Goal: Transaction & Acquisition: Purchase product/service

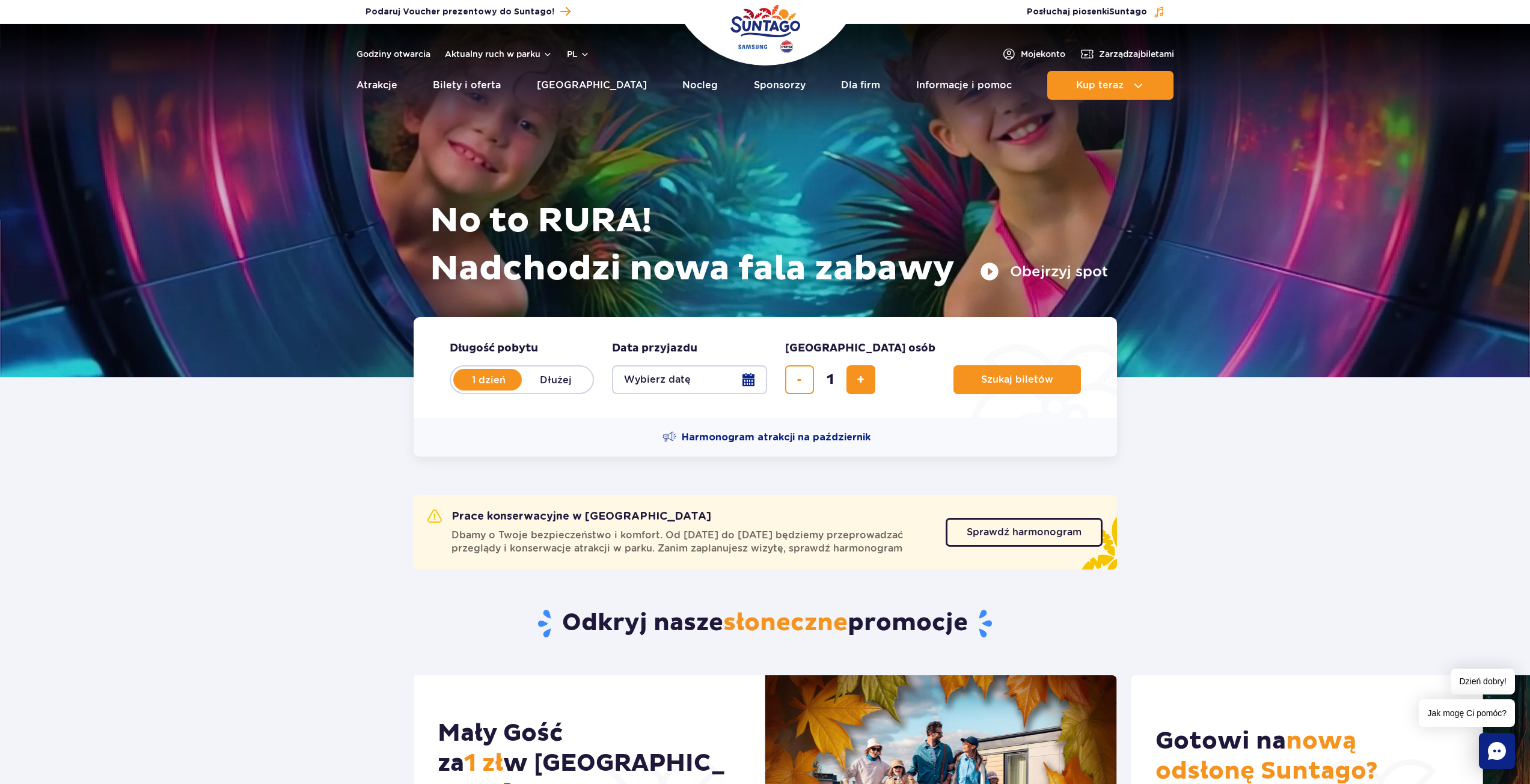
click at [669, 385] on button "Wybierz datę" at bounding box center [690, 379] width 155 height 29
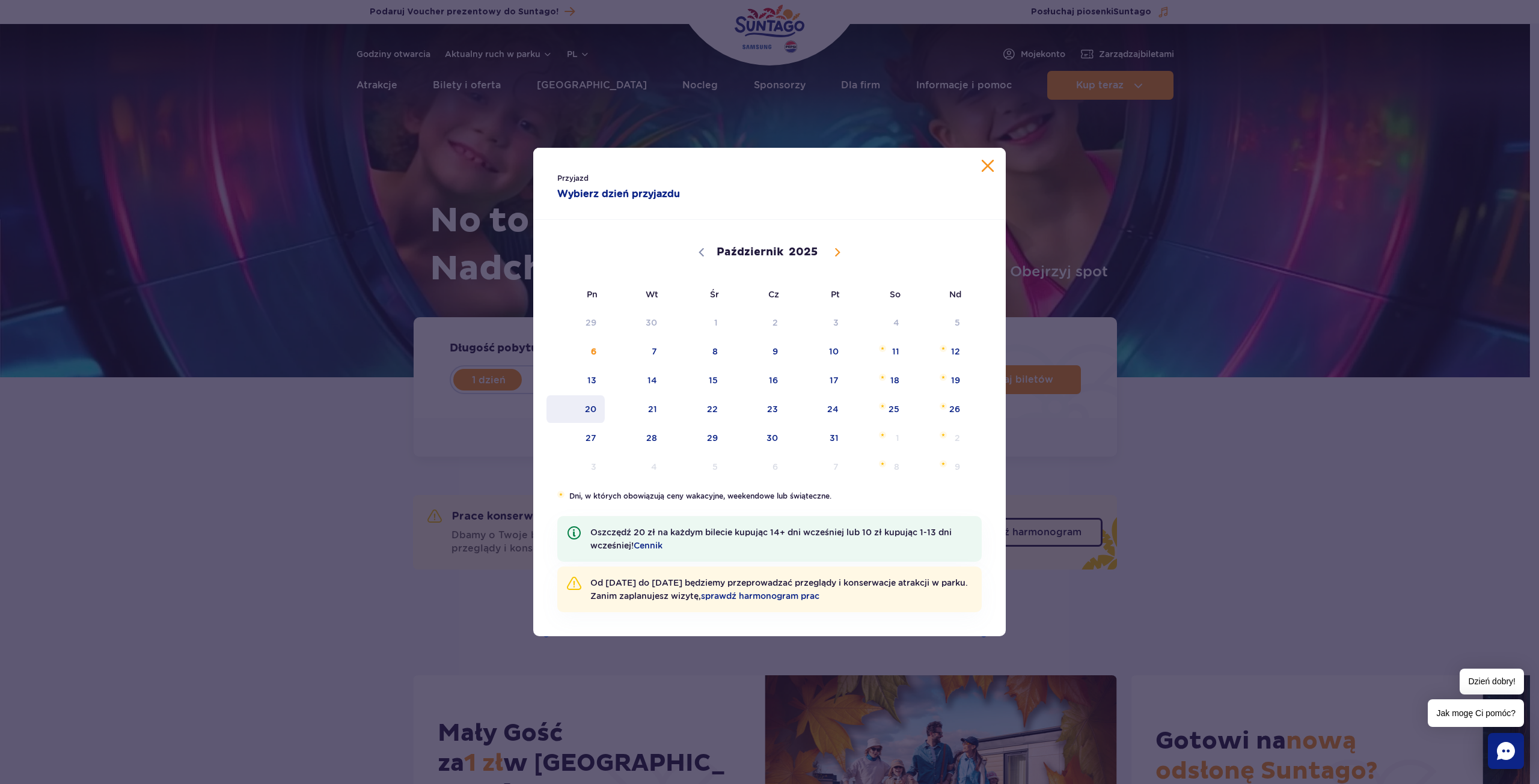
click at [581, 404] on span "20" at bounding box center [575, 410] width 61 height 28
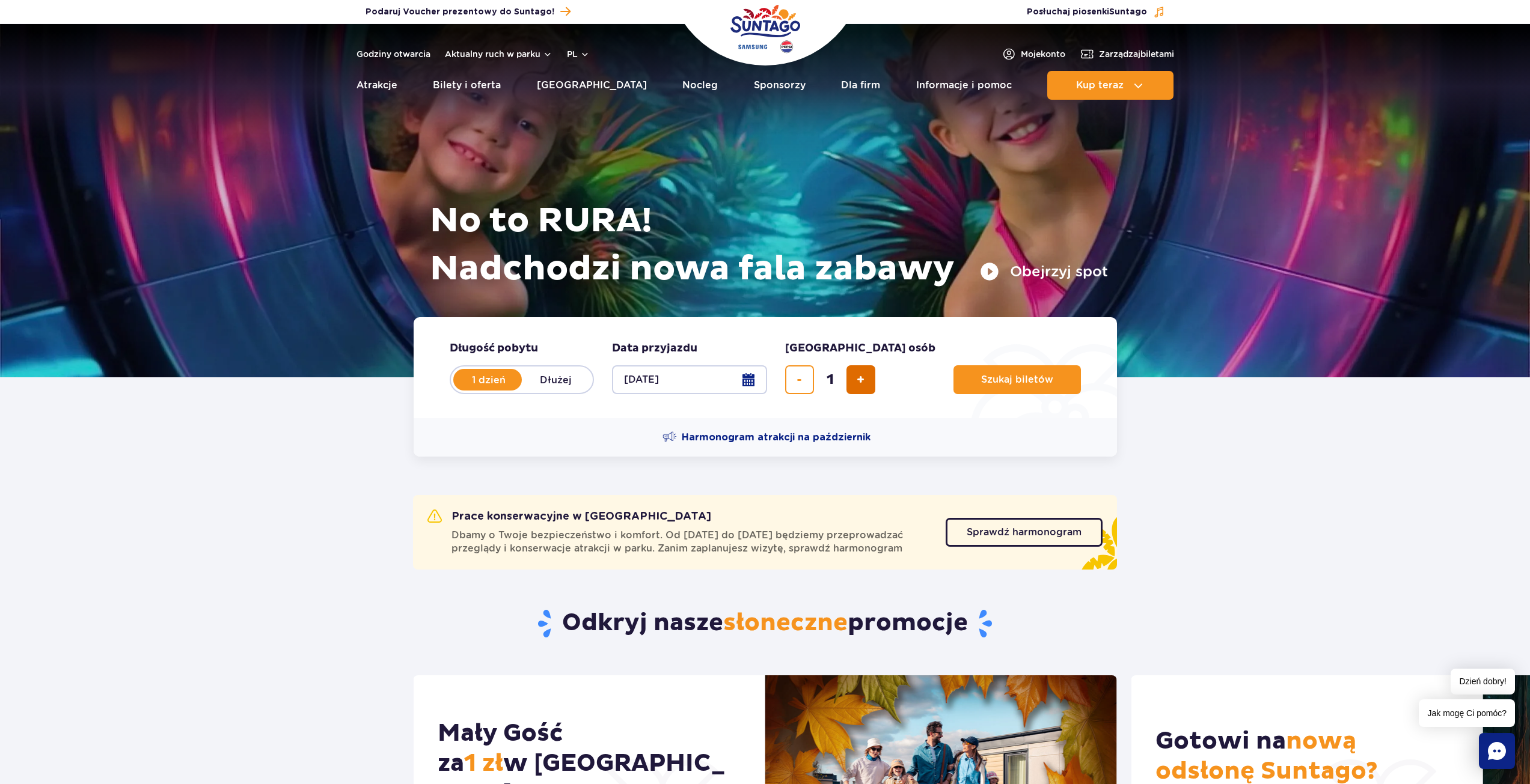
click at [859, 380] on span "dodaj bilet" at bounding box center [861, 380] width 8 height 0
type input "2"
click at [977, 385] on span "Szukaj biletów" at bounding box center [1013, 379] width 72 height 11
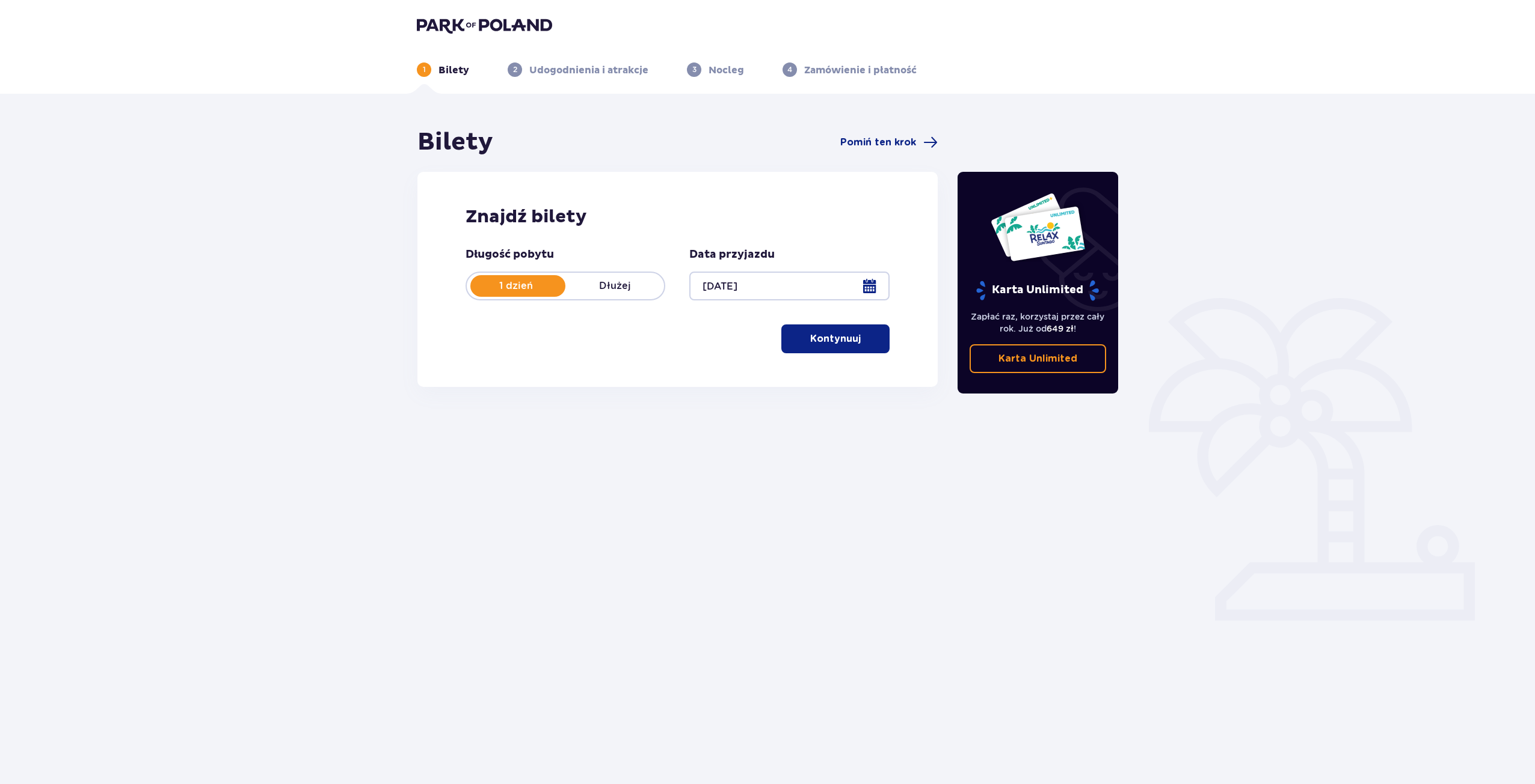
click at [836, 336] on p "Kontynuuj" at bounding box center [835, 338] width 51 height 13
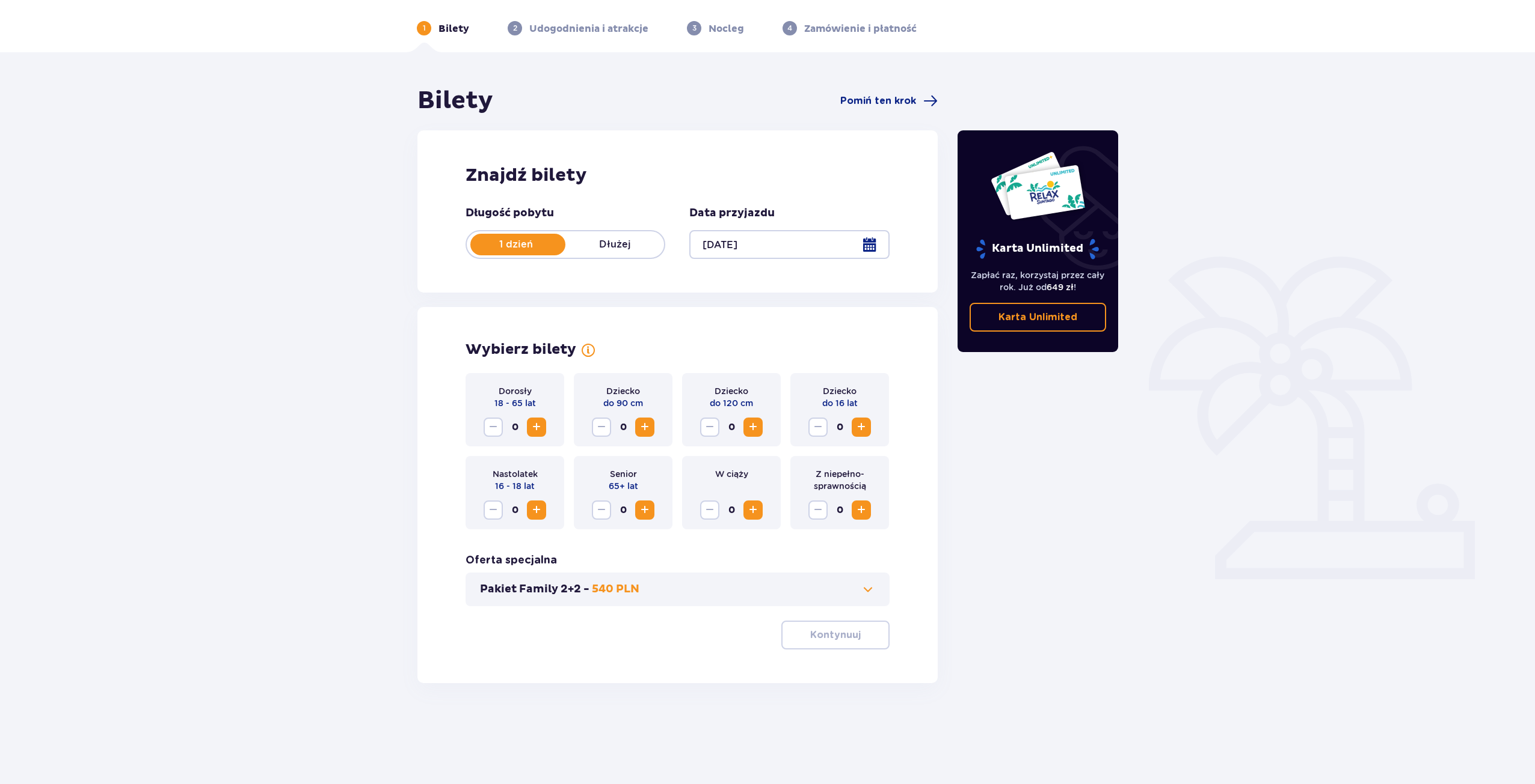
scroll to position [44, 0]
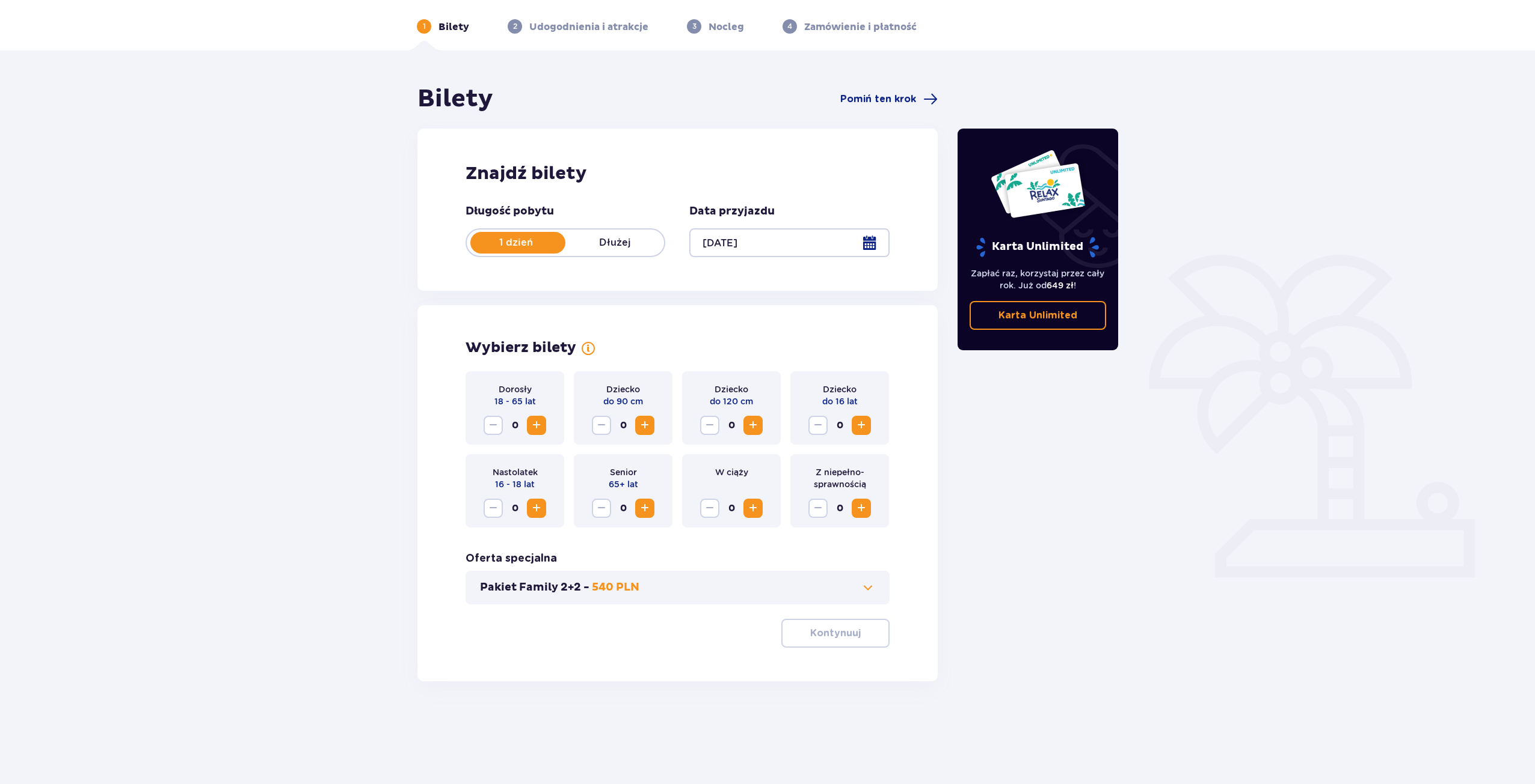
click at [539, 422] on span "Zwiększ" at bounding box center [536, 426] width 15 height 15
click at [853, 630] on button "Kontynuuj" at bounding box center [835, 633] width 108 height 29
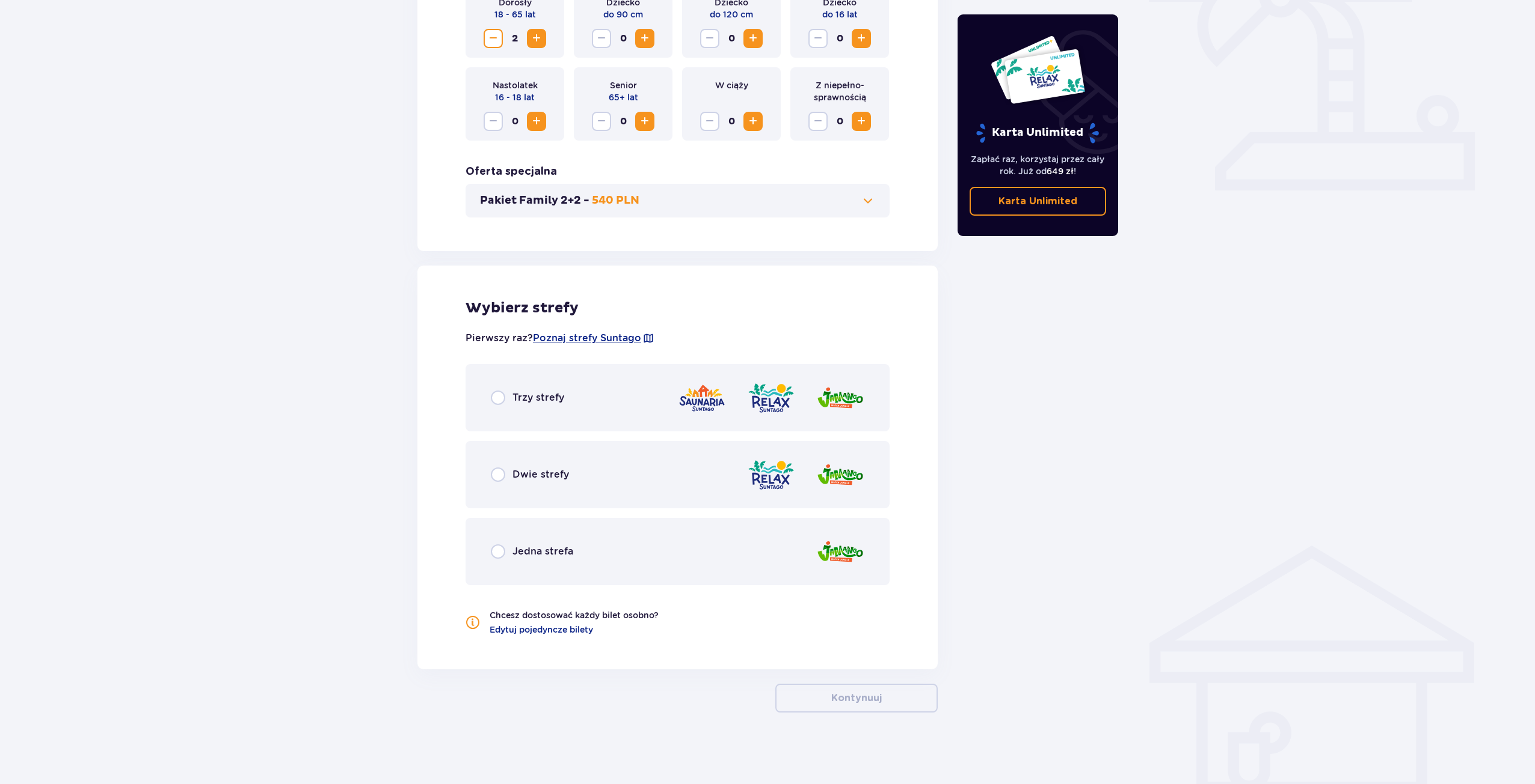
scroll to position [431, 0]
click at [565, 418] on div "Trzy strefy" at bounding box center [677, 397] width 424 height 67
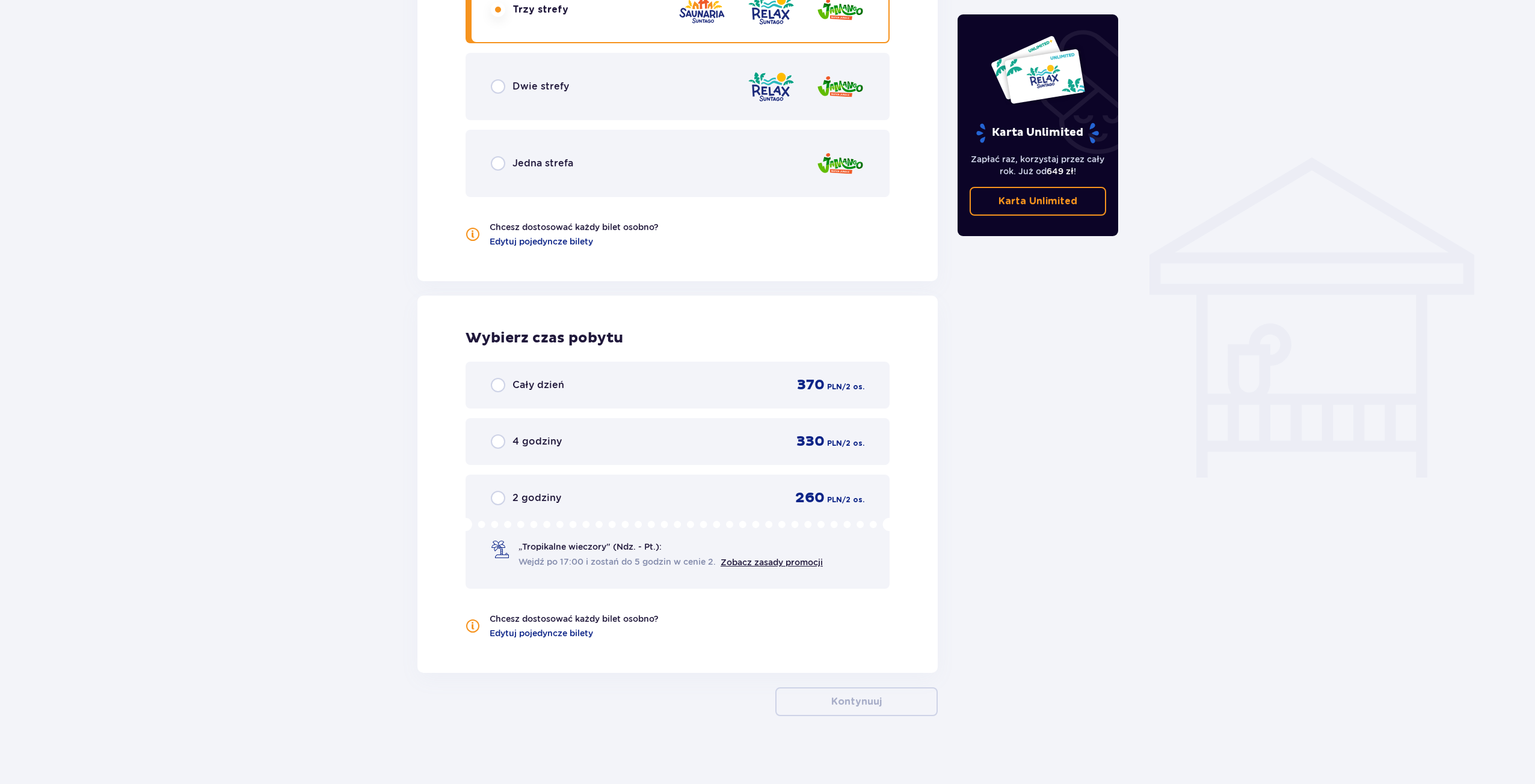
scroll to position [823, 0]
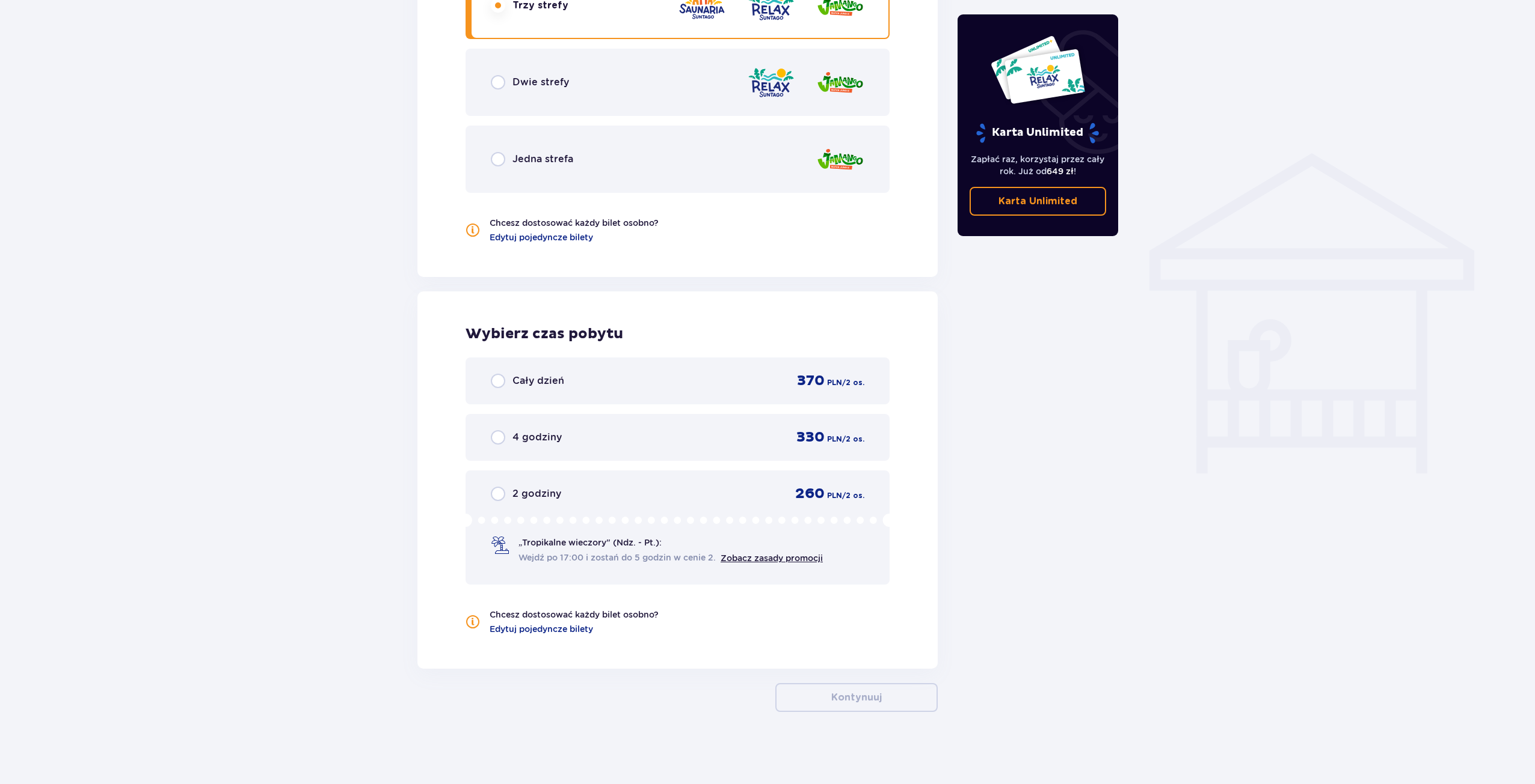
click at [567, 381] on div "Cały dzień 370 PLN / 2 os." at bounding box center [677, 381] width 373 height 18
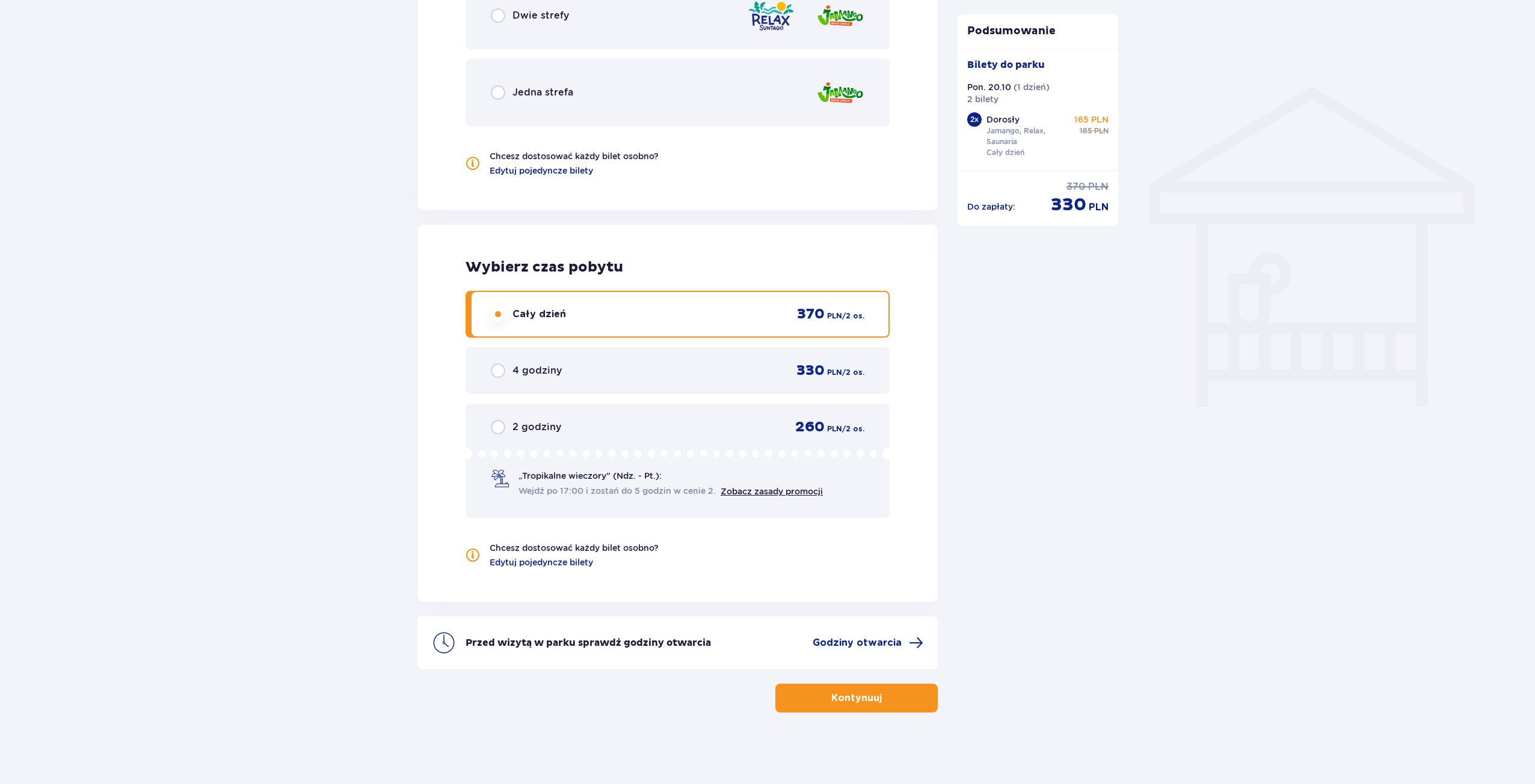
scroll to position [890, 0]
